Goal: Information Seeking & Learning: Understand process/instructions

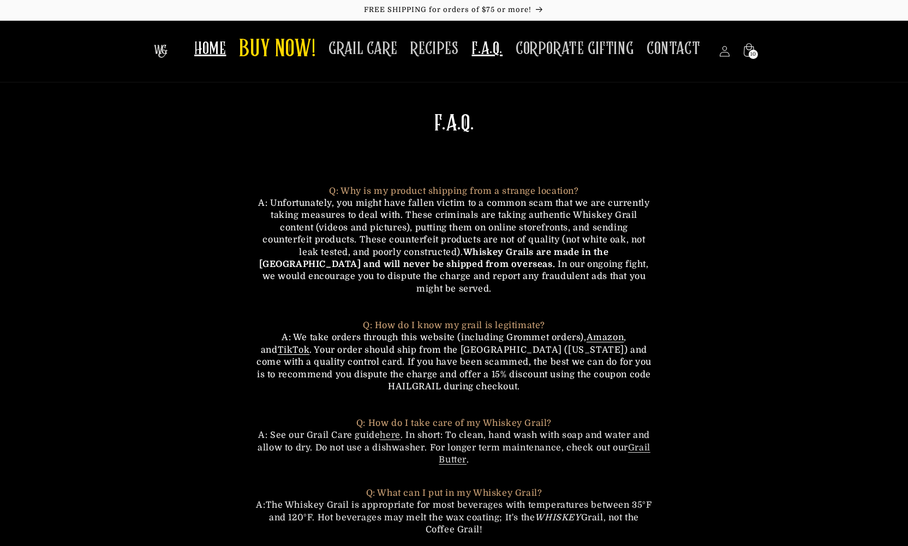
click at [217, 50] on span "HOME" at bounding box center [210, 48] width 32 height 21
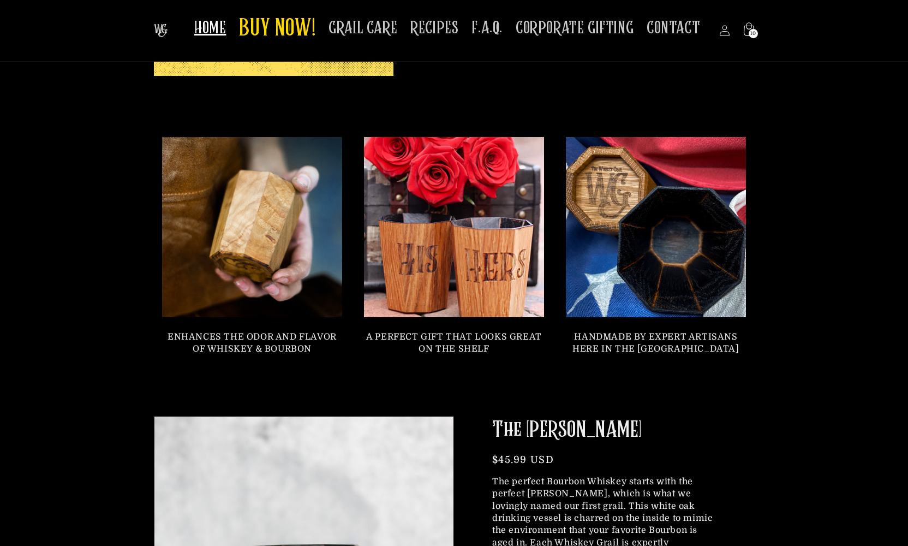
scroll to position [737, 0]
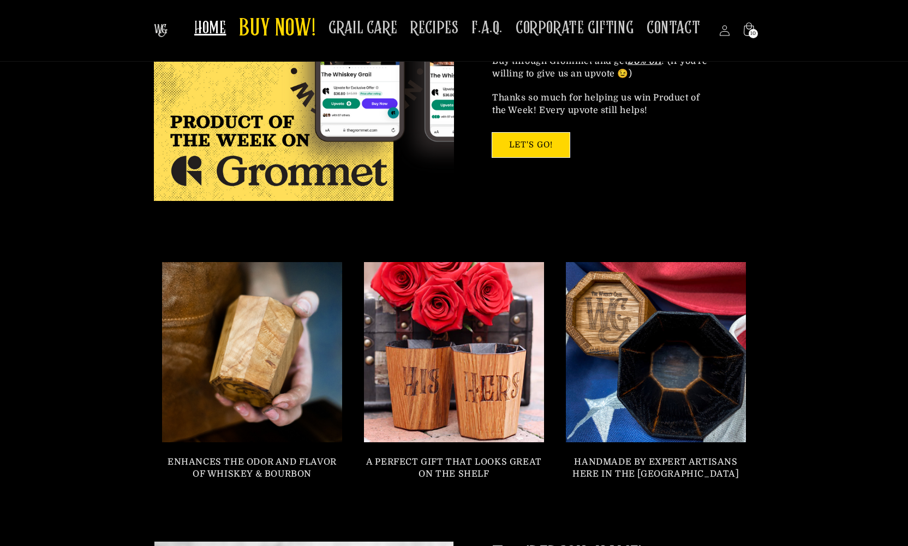
click at [373, 28] on span "GRAIL CARE" at bounding box center [363, 27] width 69 height 21
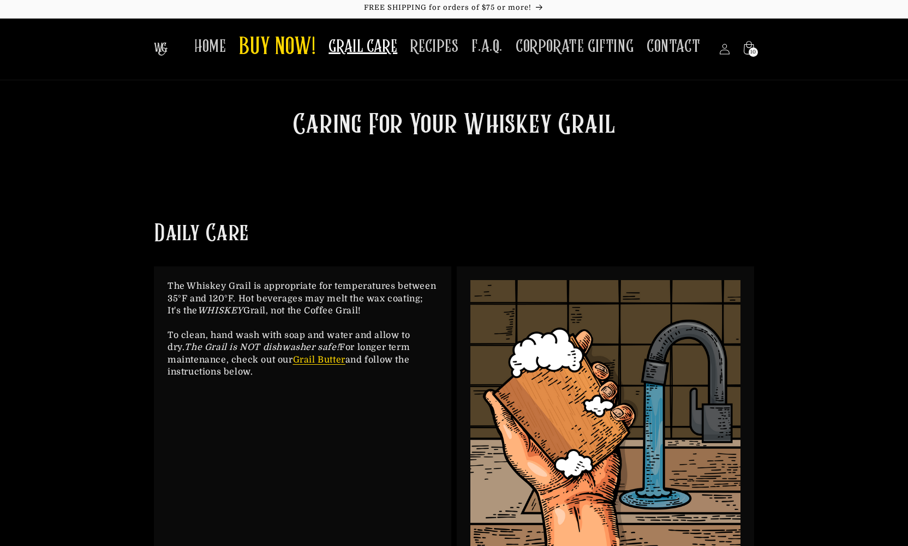
scroll to position [55, 0]
